Goal: Task Accomplishment & Management: Use online tool/utility

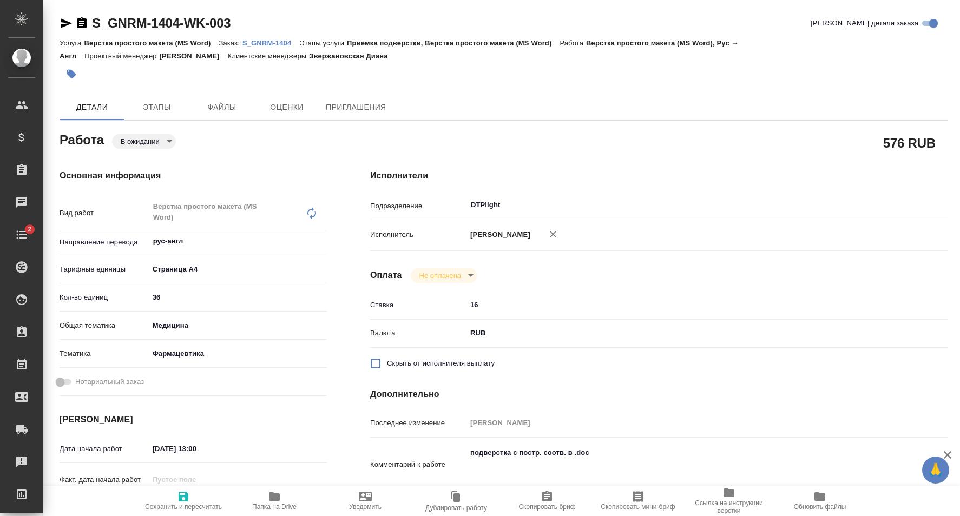
type textarea "x"
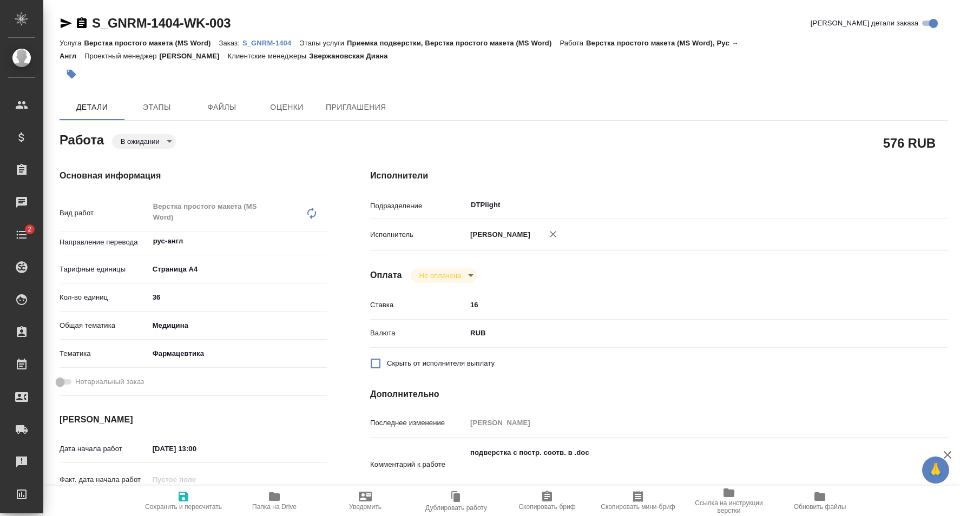
type textarea "x"
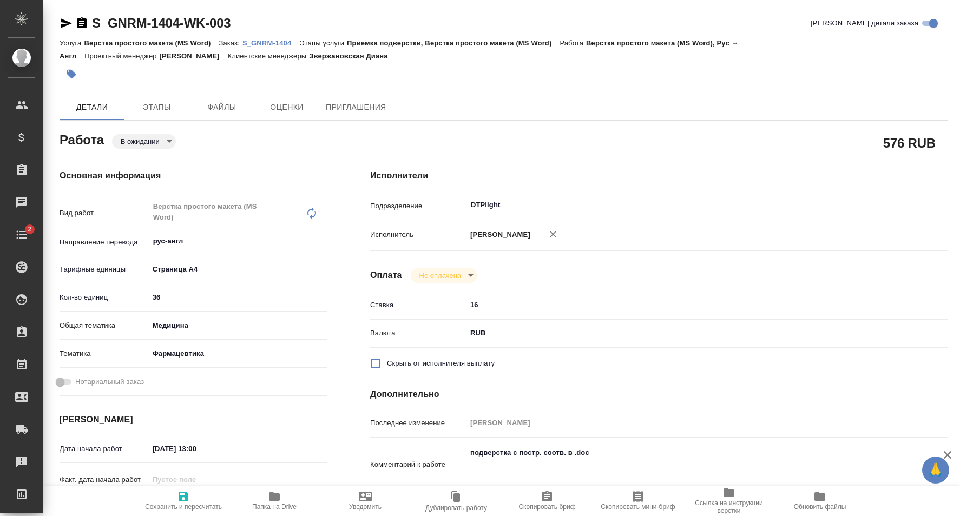
type textarea "x"
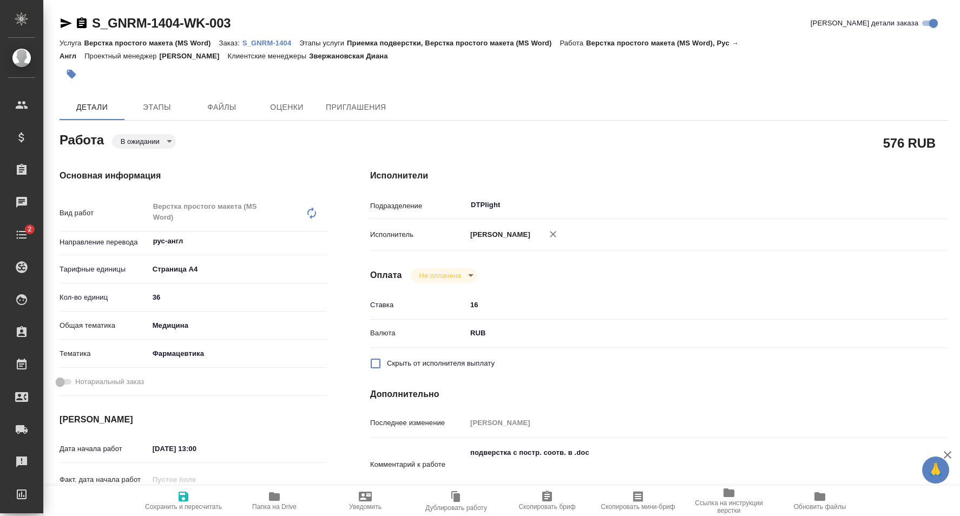
type textarea "x"
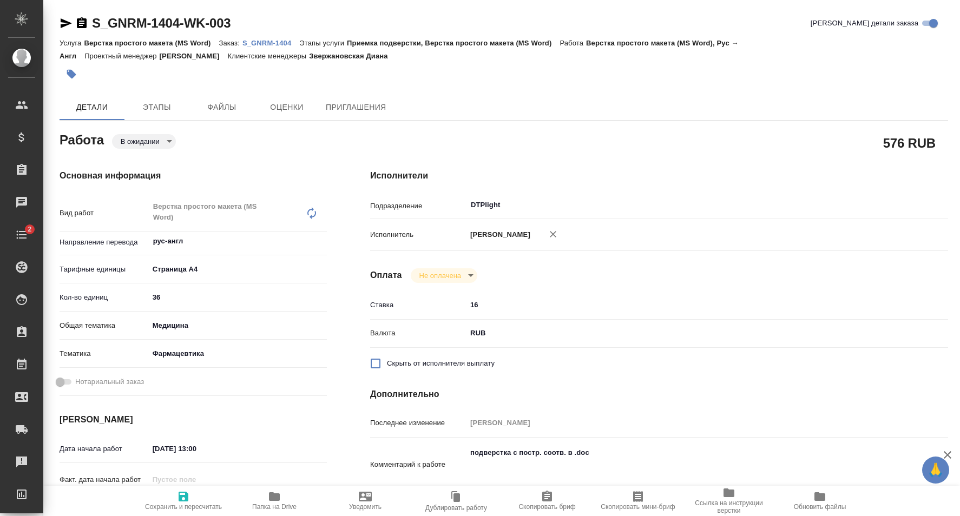
click at [274, 496] on icon "button" at bounding box center [274, 496] width 11 height 9
